Goal: Information Seeking & Learning: Learn about a topic

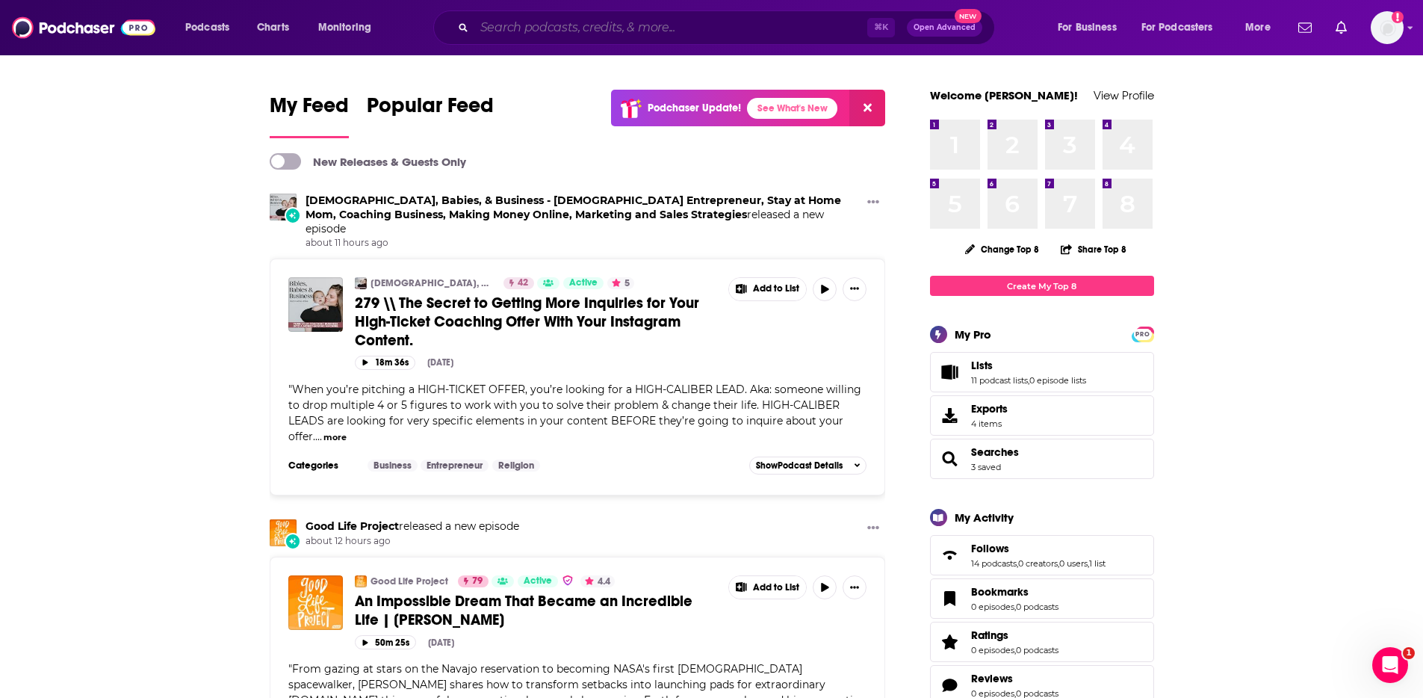
click at [659, 36] on input "Search podcasts, credits, & more..." at bounding box center [670, 28] width 393 height 24
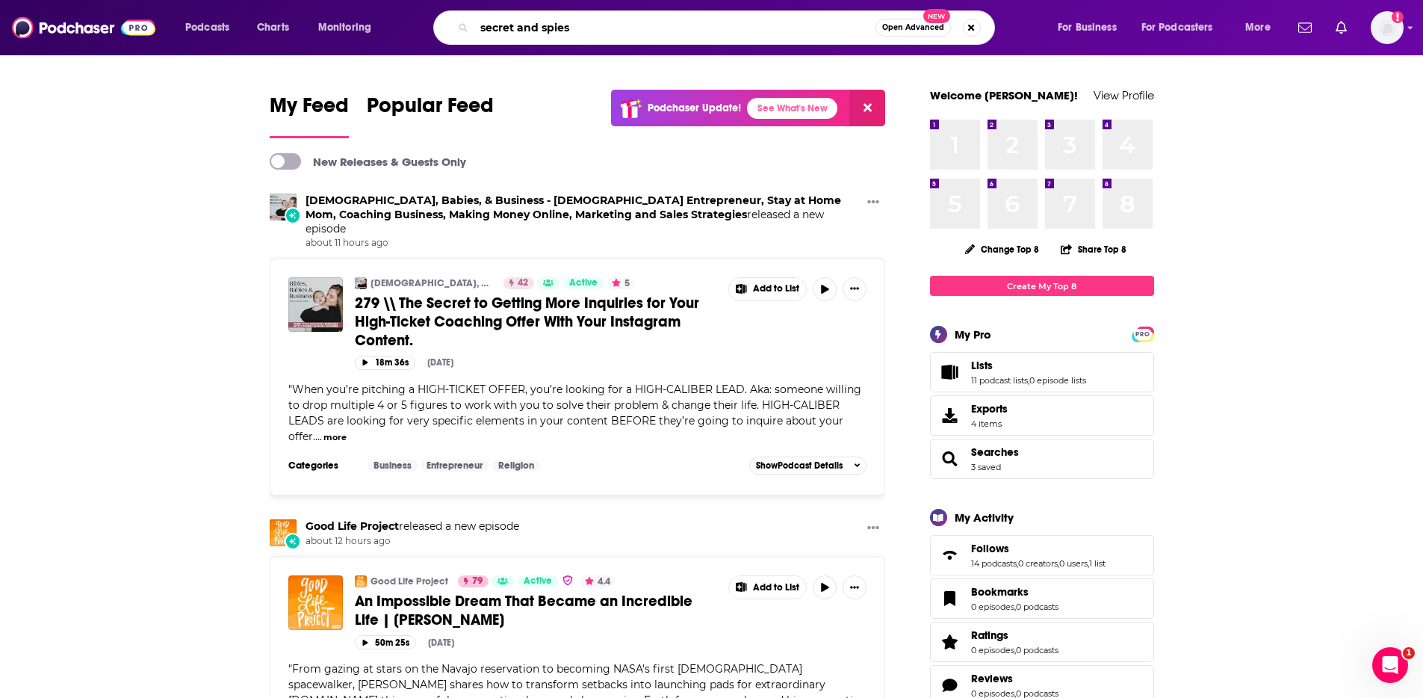
type input "secret and spies"
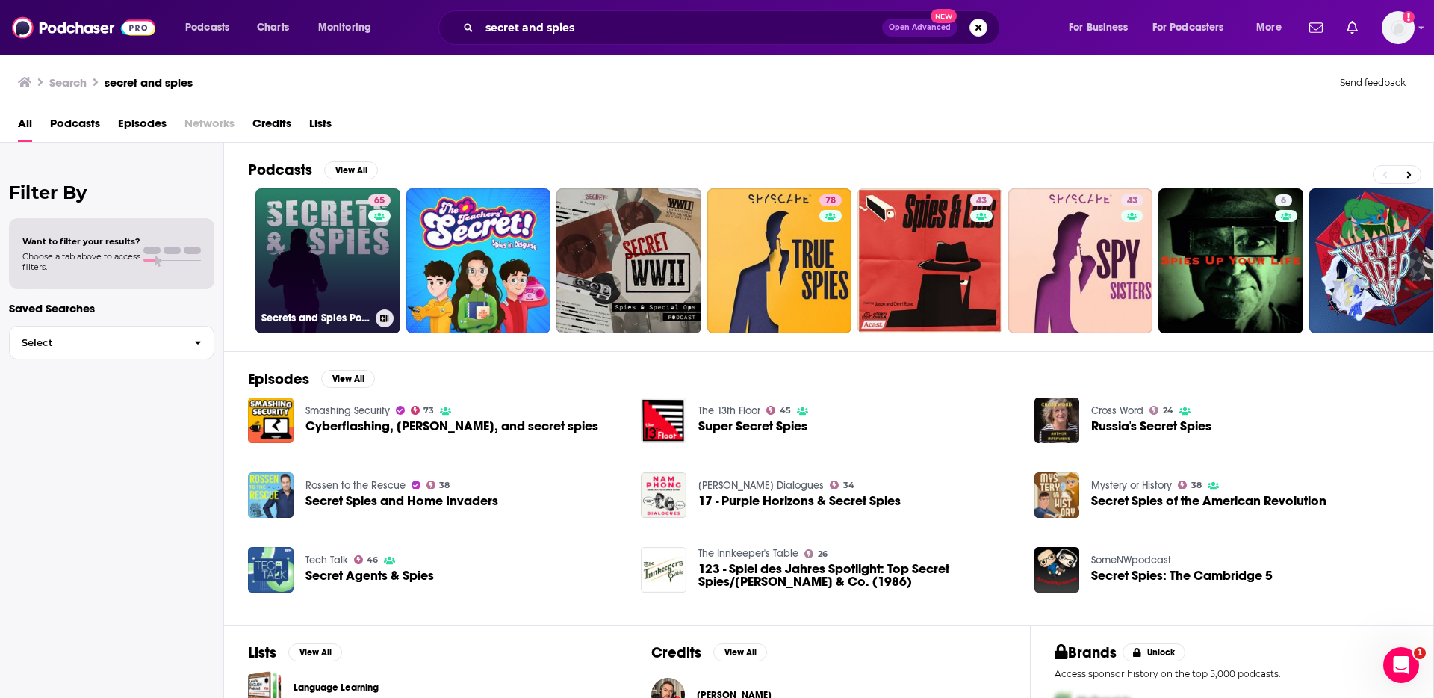
click at [329, 268] on link "65 Secrets and Spies Podcast: Current Affairs | Geopolitics | Intelligence" at bounding box center [328, 260] width 145 height 145
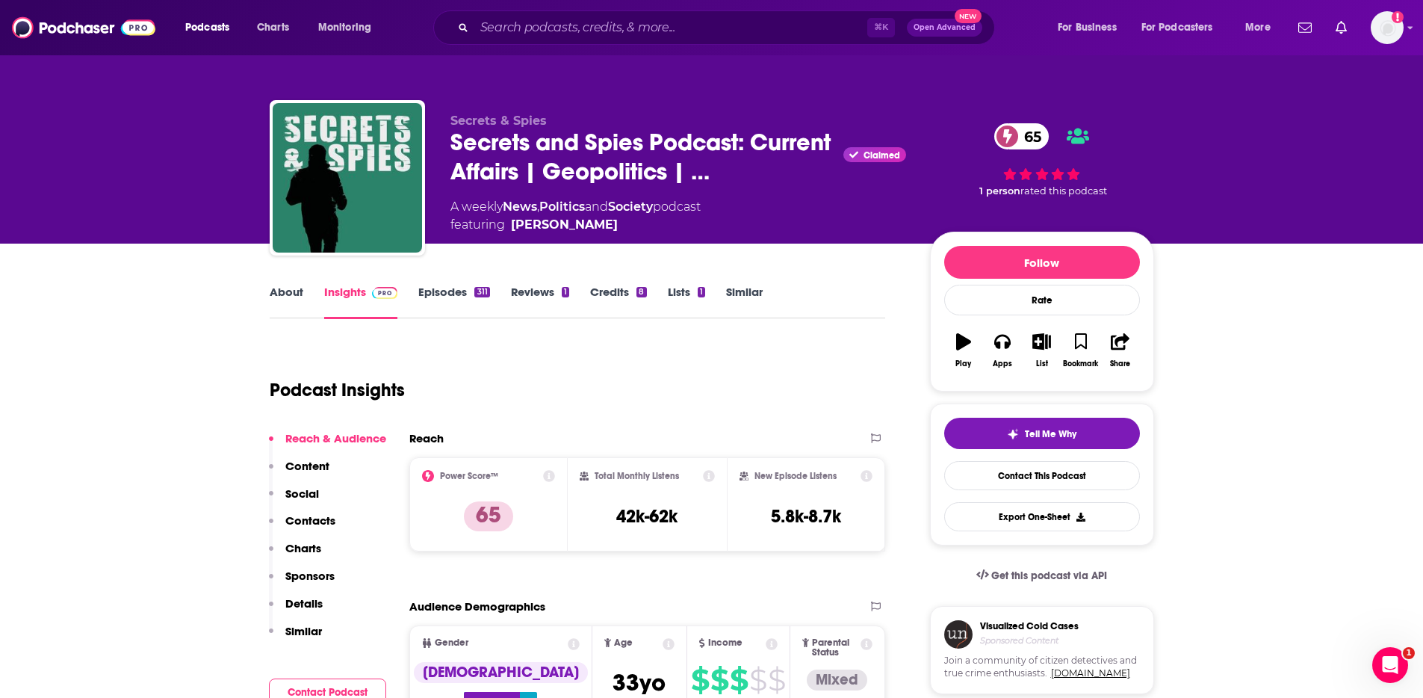
click at [286, 292] on link "About" at bounding box center [287, 302] width 34 height 34
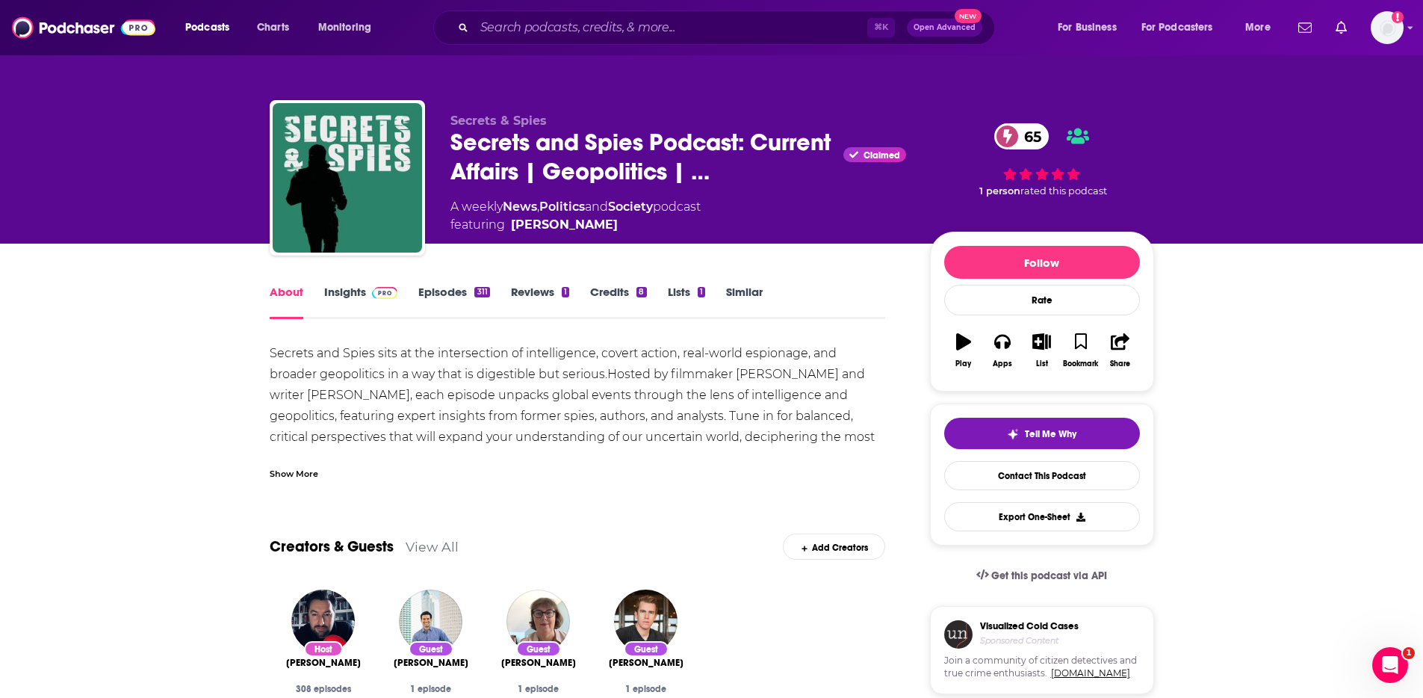
click at [359, 286] on link "Insights" at bounding box center [361, 302] width 74 height 34
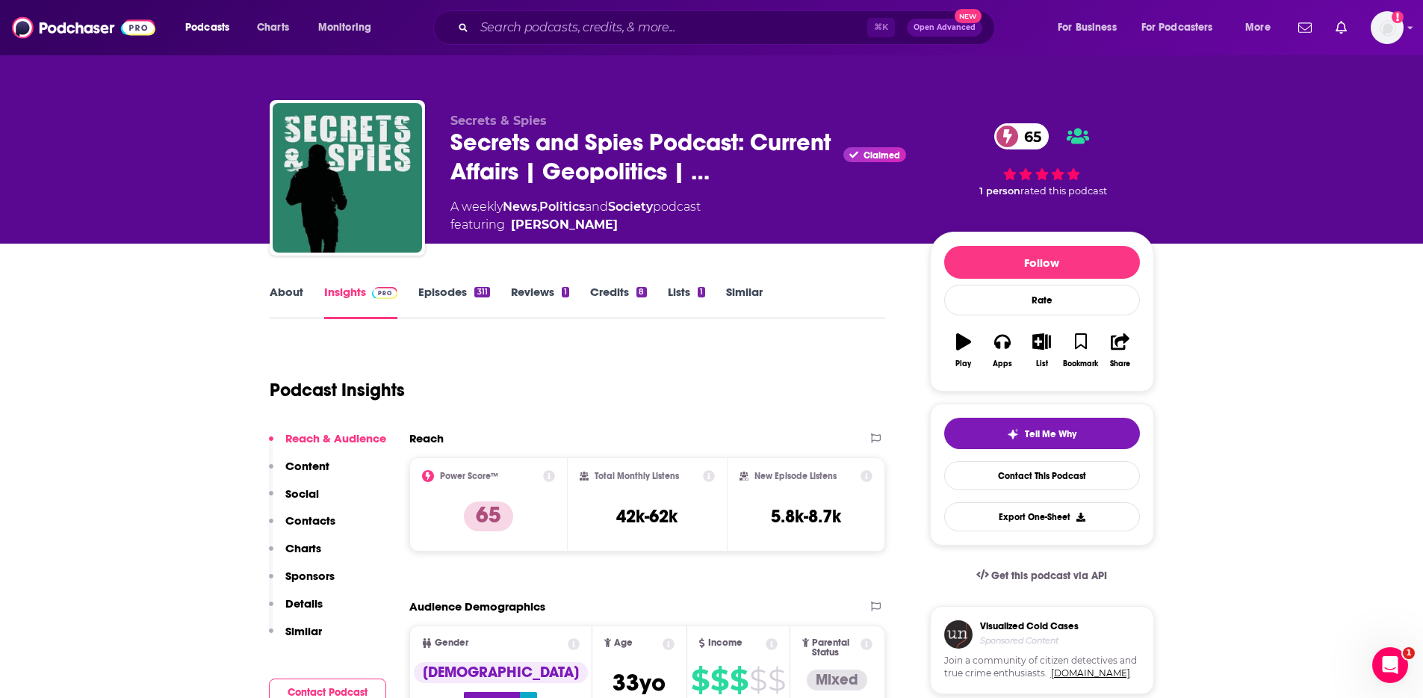
click at [290, 290] on link "About" at bounding box center [287, 302] width 34 height 34
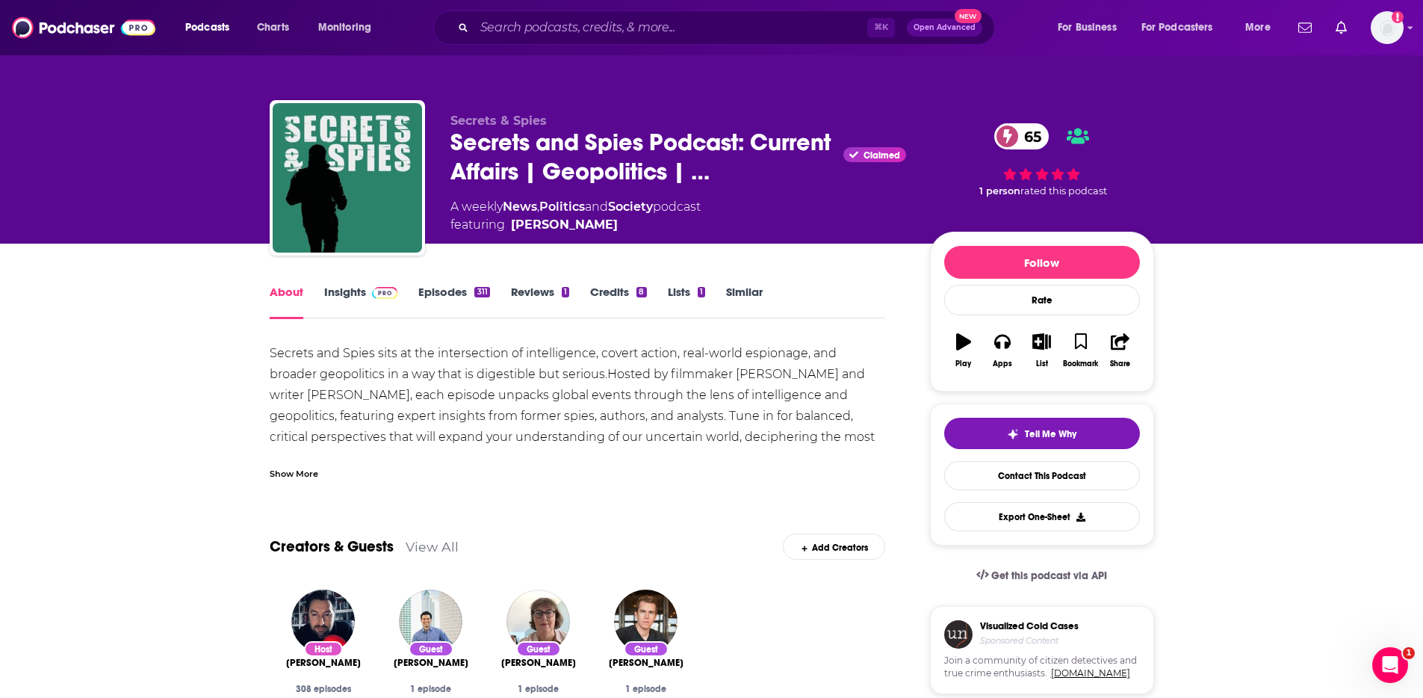
click at [290, 474] on div "Show More" at bounding box center [294, 472] width 49 height 14
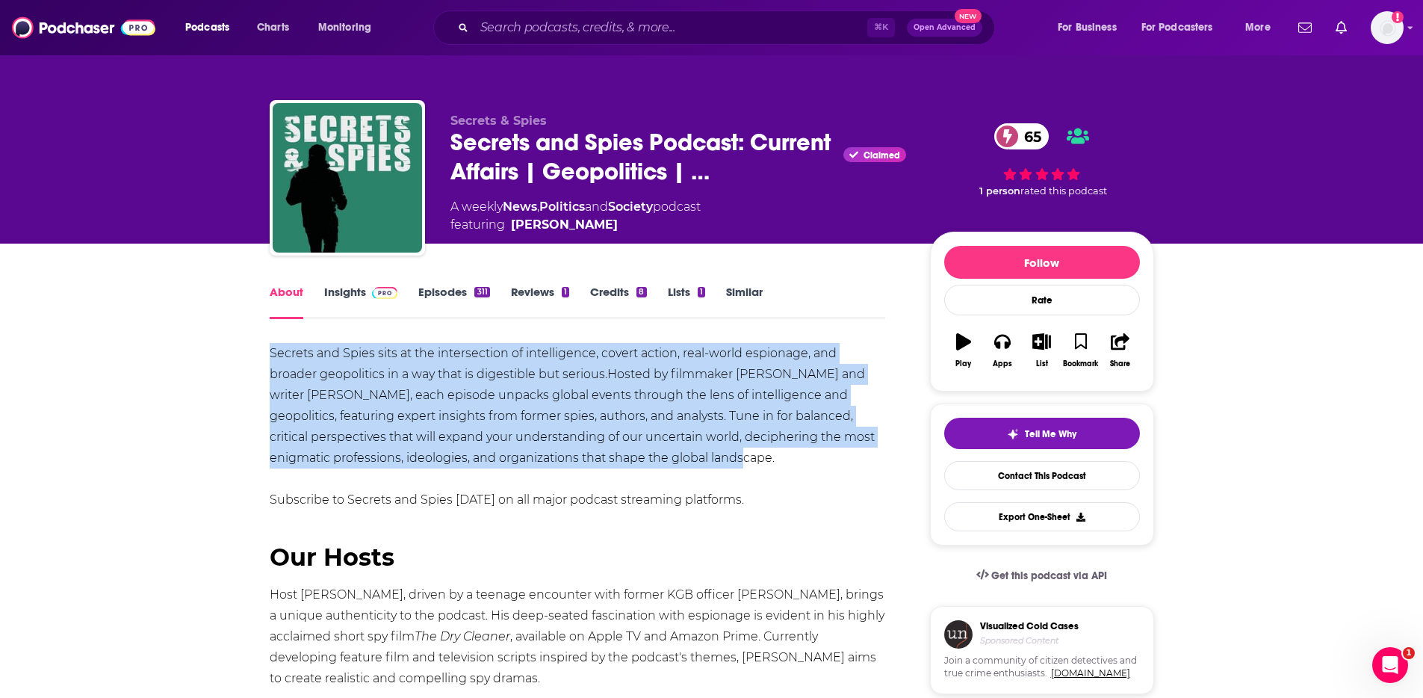
drag, startPoint x: 270, startPoint y: 353, endPoint x: 642, endPoint y: 449, distance: 385.1
click at [642, 450] on div "Secrets and Spies sits at the intersection of intelligence, covert action, real…" at bounding box center [578, 578] width 616 height 471
copy div "Secrets and Spies sits at the intersection of intelligence, covert action, real…"
click at [331, 291] on link "Insights" at bounding box center [361, 302] width 74 height 34
